Goal: Information Seeking & Learning: Learn about a topic

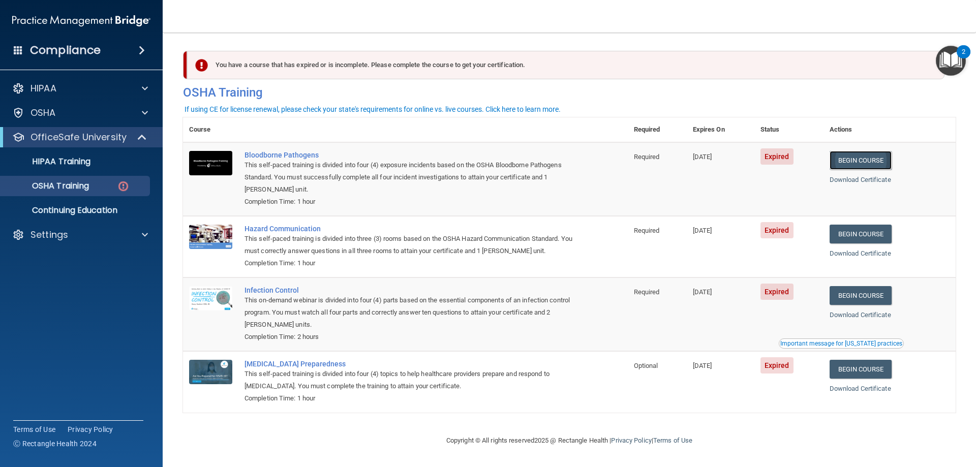
click at [860, 167] on link "Begin Course" at bounding box center [861, 160] width 62 height 19
click at [288, 157] on div "Bloodborne Pathogens" at bounding box center [411, 155] width 333 height 8
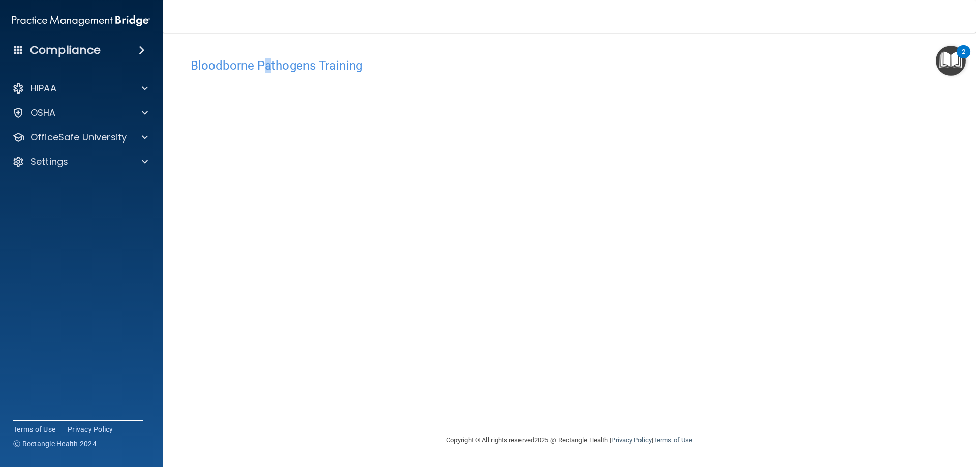
drag, startPoint x: 271, startPoint y: 69, endPoint x: 261, endPoint y: 67, distance: 9.3
click at [261, 67] on h4 "Bloodborne Pathogens Training" at bounding box center [570, 65] width 758 height 13
click at [262, 67] on h4 "Bloodborne Pathogens Training" at bounding box center [570, 65] width 758 height 13
